Goal: Obtain resource: Download file/media

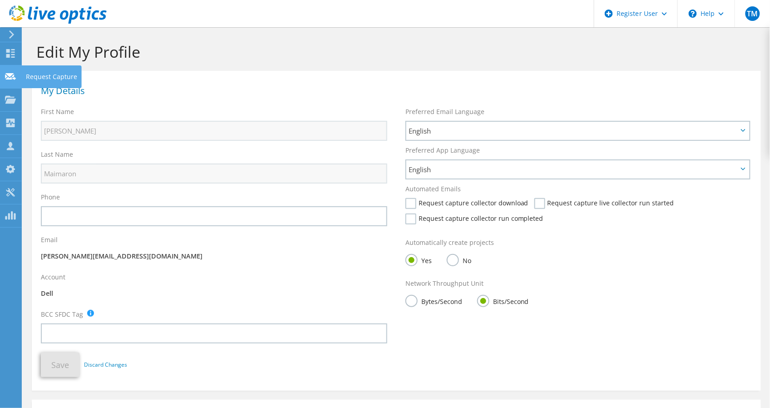
click at [10, 74] on use at bounding box center [10, 76] width 11 height 7
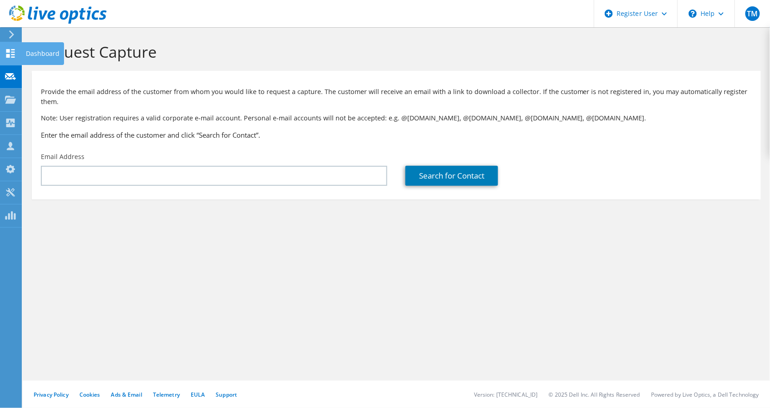
click at [12, 53] on icon at bounding box center [10, 53] width 11 height 9
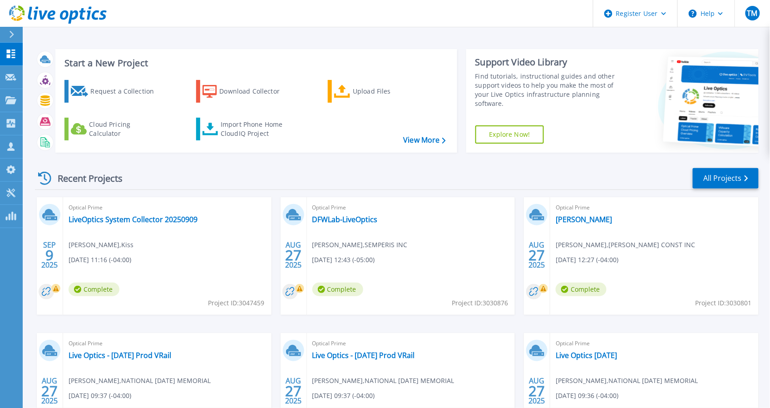
drag, startPoint x: 212, startPoint y: 219, endPoint x: 202, endPoint y: 214, distance: 11.0
click at [202, 214] on div "Optical Prime LiveOptics System Collector 20250909 Mirza Baig , Kiss 09/09/2025…" at bounding box center [167, 256] width 209 height 118
drag, startPoint x: 119, startPoint y: 243, endPoint x: 104, endPoint y: 245, distance: 15.2
click at [104, 245] on div "Optical Prime LiveOptics System Collector 20250909 Mirza Baig , Kiss 09/09/2025…" at bounding box center [167, 256] width 209 height 118
drag, startPoint x: 69, startPoint y: 206, endPoint x: 200, endPoint y: 221, distance: 131.6
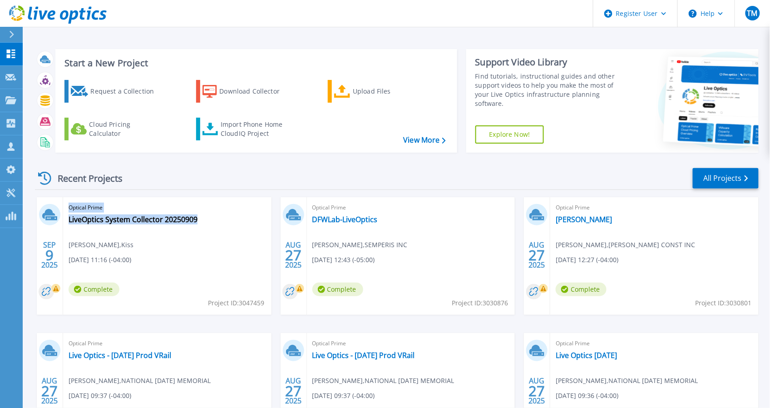
click at [200, 221] on div "Optical Prime LiveOptics System Collector 20250909 Mirza Baig , Kiss 09/09/2025…" at bounding box center [167, 256] width 209 height 118
copy div "Optical Prime LiveOptics System Collector 20250909"
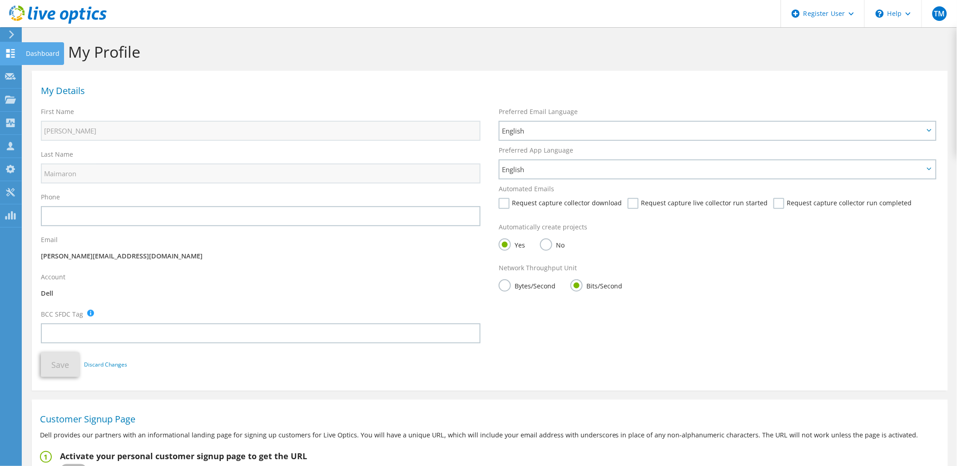
click at [14, 56] on use at bounding box center [10, 53] width 9 height 9
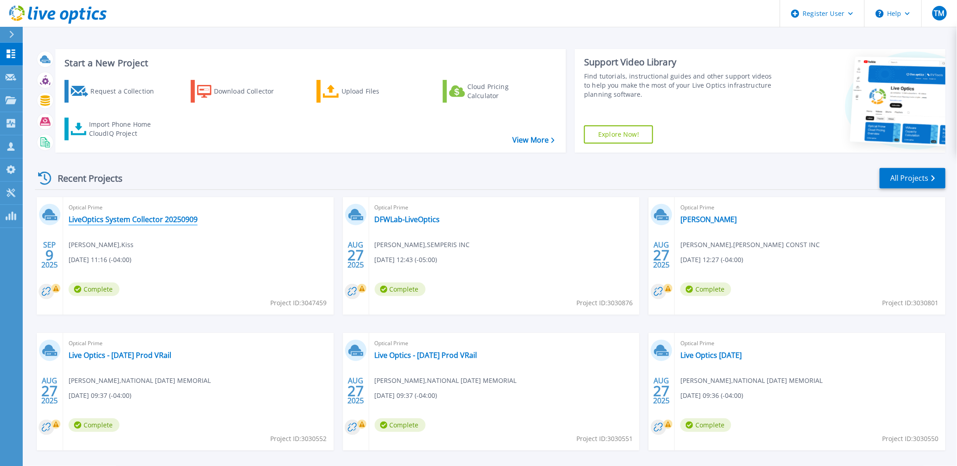
click at [109, 222] on link "LiveOptics System Collector 20250909" at bounding box center [133, 219] width 129 height 9
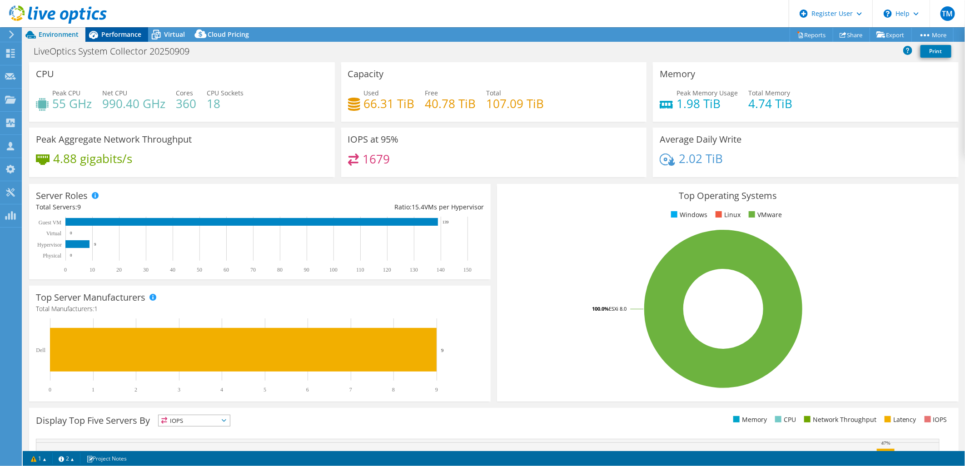
click at [104, 36] on span "Performance" at bounding box center [121, 34] width 40 height 9
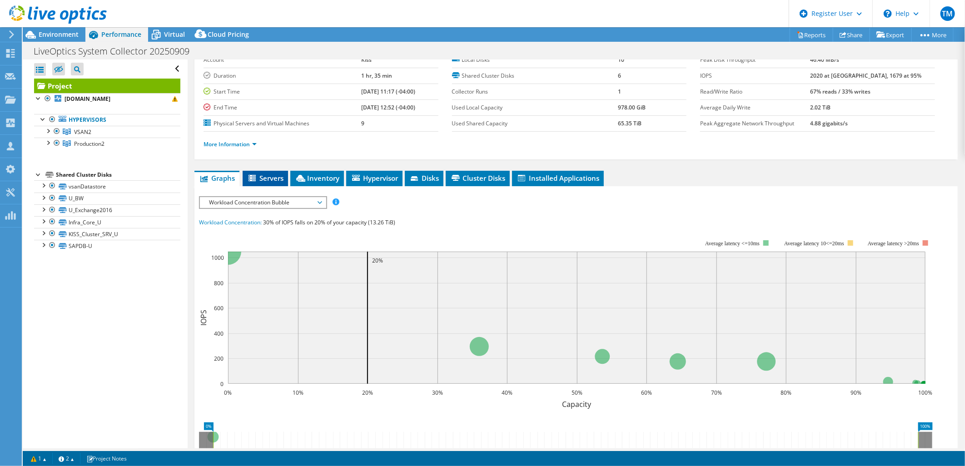
click at [255, 177] on icon at bounding box center [252, 179] width 9 height 8
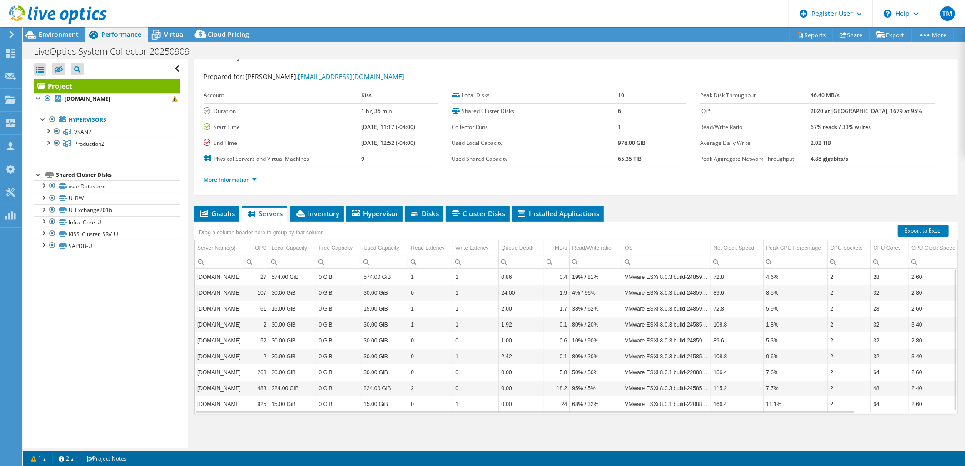
scroll to position [3, 0]
click at [577, 215] on span "Installed Applications" at bounding box center [557, 213] width 83 height 9
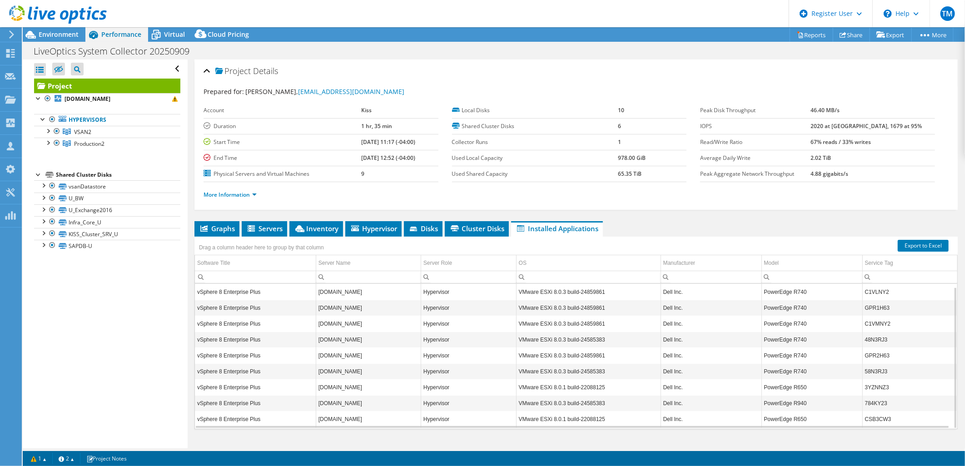
scroll to position [15, 0]
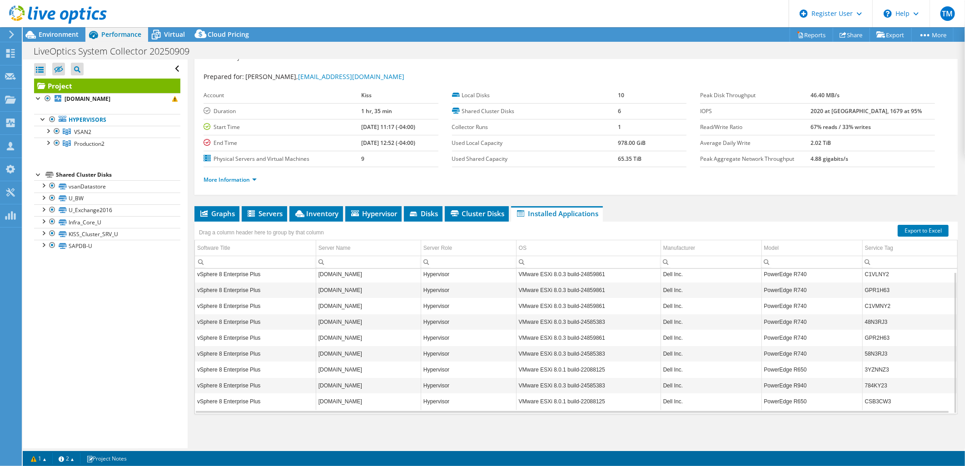
click at [175, 343] on div "Open All Close All Hide Excluded Nodes Project Tree Filter" at bounding box center [105, 254] width 164 height 389
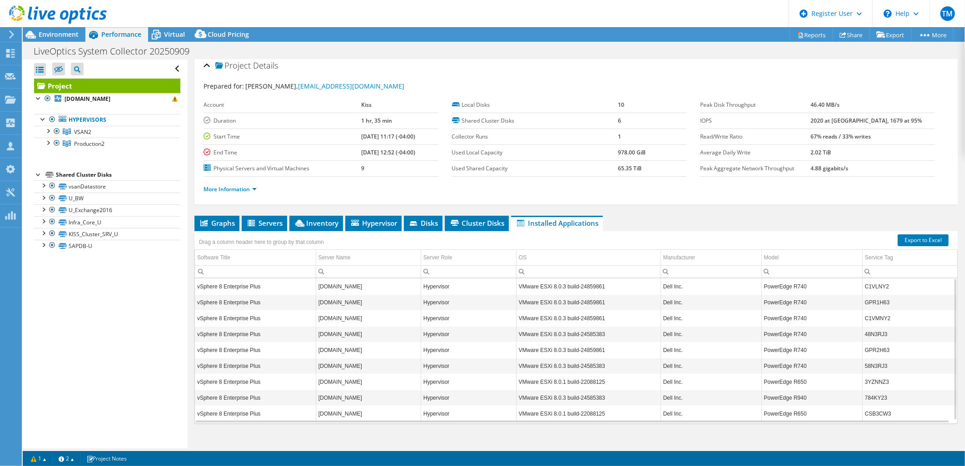
scroll to position [0, 0]
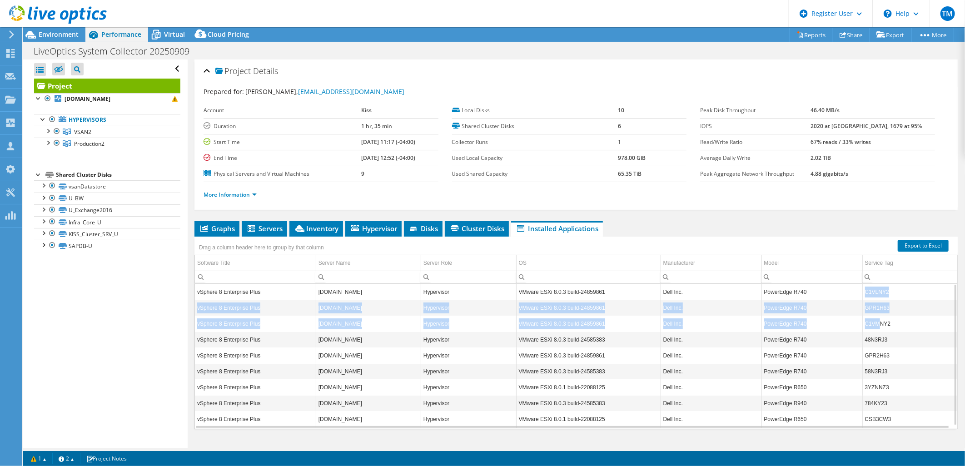
drag, startPoint x: 859, startPoint y: 289, endPoint x: 872, endPoint y: 316, distance: 29.5
click at [871, 322] on tbody "vSphere 8 Enterprise Plus [DOMAIN_NAME] Hypervisor VMware ESXi 8.0.3 build-2485…" at bounding box center [576, 356] width 762 height 144
click at [903, 244] on link "Export to Excel" at bounding box center [923, 246] width 51 height 12
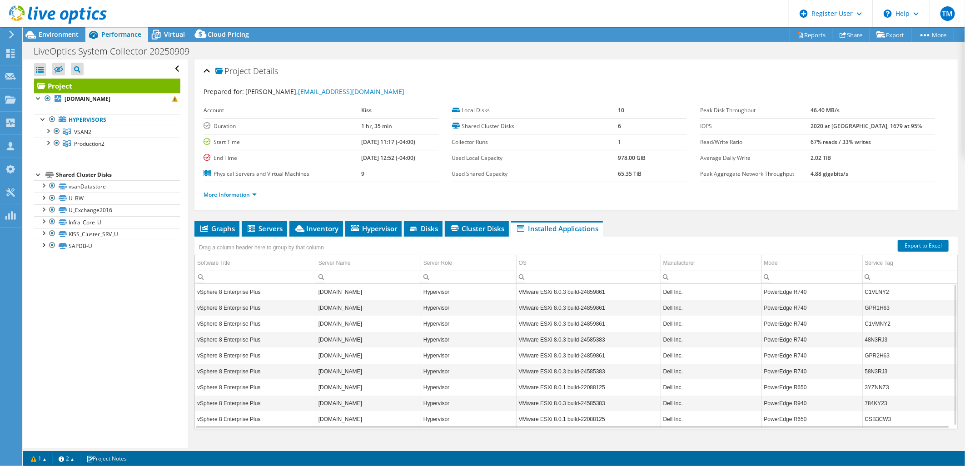
click at [351, 196] on ul "More Information" at bounding box center [576, 194] width 745 height 12
click at [927, 240] on link "Export to Excel" at bounding box center [923, 246] width 51 height 12
